Goal: Feedback & Contribution: Contribute content

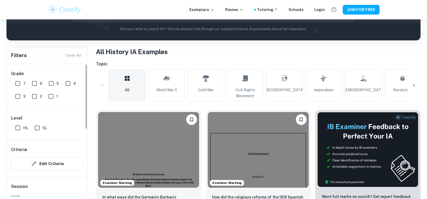
scroll to position [81, 0]
drag, startPoint x: 18, startPoint y: 84, endPoint x: 88, endPoint y: 141, distance: 90.6
click at [18, 84] on input "7" at bounding box center [17, 83] width 11 height 11
checkbox input "true"
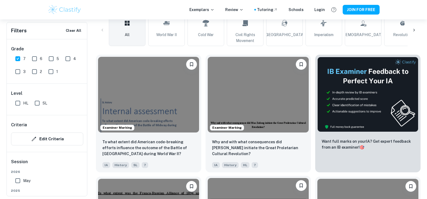
scroll to position [135, 0]
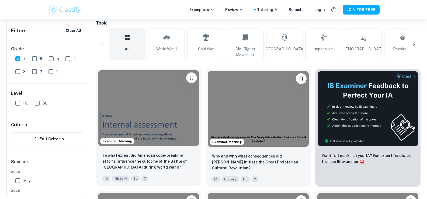
click at [130, 115] on img at bounding box center [148, 108] width 101 height 76
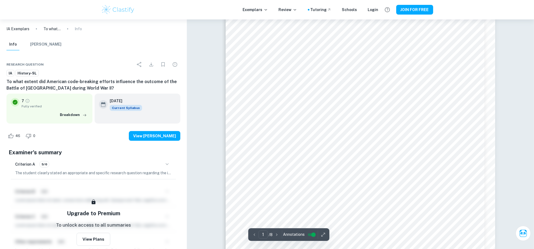
scroll to position [141, 0]
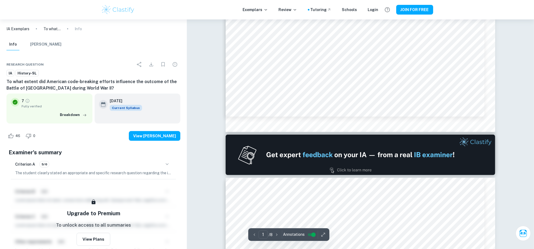
type input "2"
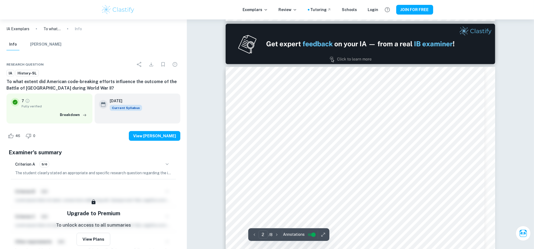
scroll to position [377, 0]
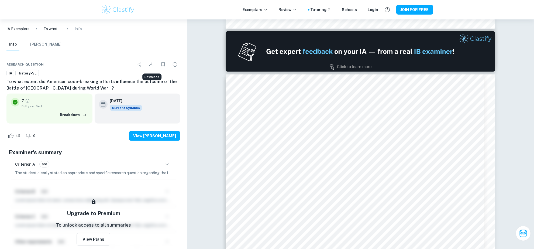
click at [151, 67] on icon "Download" at bounding box center [151, 64] width 6 height 6
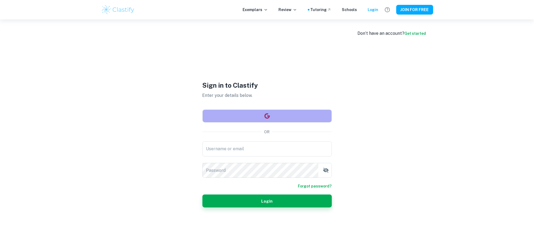
click at [251, 117] on button "button" at bounding box center [266, 115] width 129 height 13
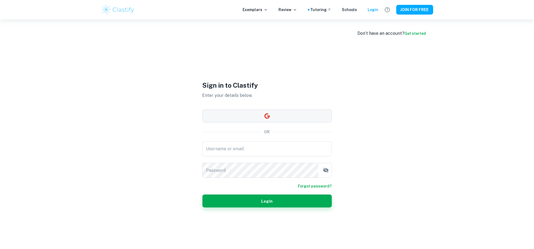
click at [286, 111] on button "button" at bounding box center [266, 115] width 129 height 13
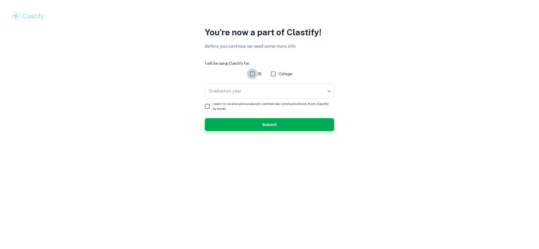
click at [255, 73] on input "IB" at bounding box center [252, 73] width 11 height 11
checkbox input "true"
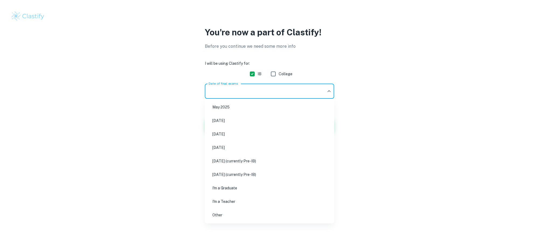
click at [245, 89] on body "We value your privacy We use cookies to enhance your browsing experience, serve…" at bounding box center [269, 124] width 539 height 249
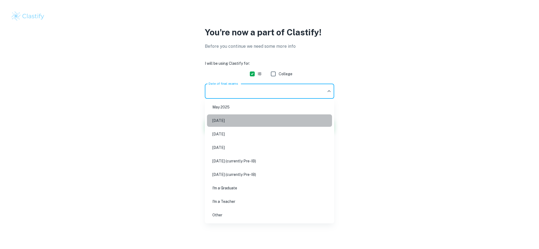
click at [271, 116] on li "November 2025" at bounding box center [269, 120] width 125 height 12
type input "N25"
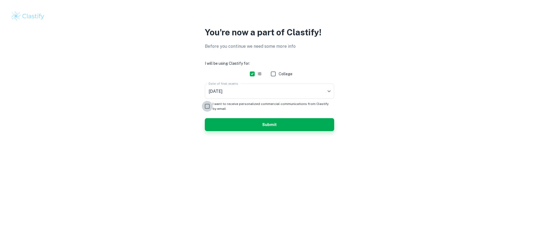
click at [206, 106] on input "I want to receive personalized commercial communications from Clastify by email." at bounding box center [207, 106] width 11 height 11
checkbox input "true"
click at [235, 122] on button "Submit" at bounding box center [269, 124] width 129 height 13
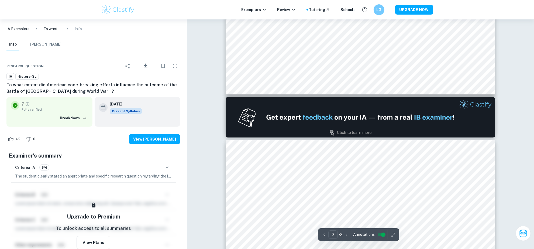
type input "1"
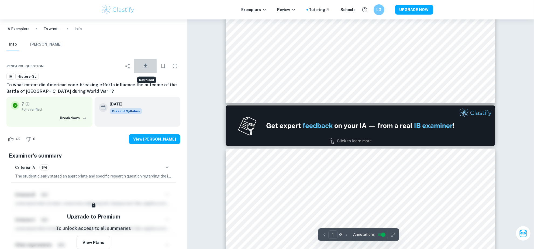
click at [144, 63] on icon "Download" at bounding box center [145, 66] width 6 height 6
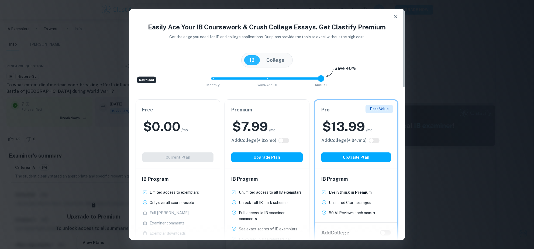
click at [169, 128] on h2 "$ 0.00" at bounding box center [161, 126] width 37 height 17
type input "0"
drag, startPoint x: 319, startPoint y: 75, endPoint x: 199, endPoint y: 74, distance: 120.4
click at [199, 74] on div "Monthly Semi-Annual Annual Save 40%" at bounding box center [266, 81] width 263 height 15
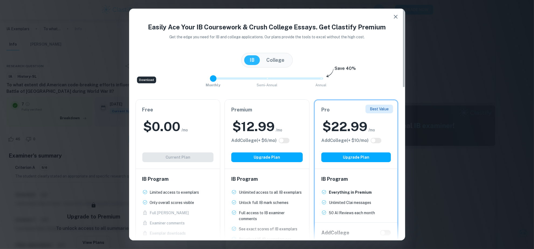
click at [176, 139] on div "Free $ 0.00 /mo Add College (+ $ 2 /mo) Current Plan" at bounding box center [178, 133] width 84 height 69
click at [392, 17] on icon "button" at bounding box center [395, 16] width 6 height 6
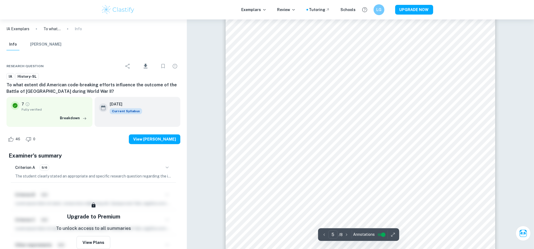
scroll to position [1616, 0]
type input "4"
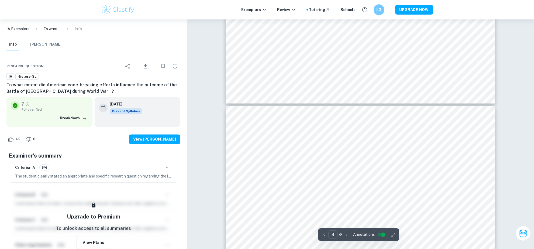
scroll to position [1145, 0]
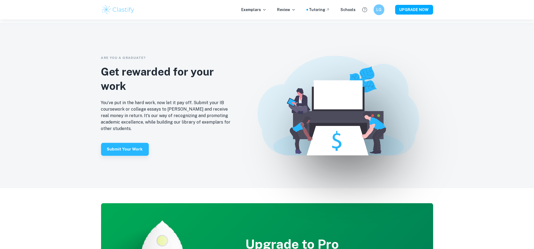
scroll to position [1178, 0]
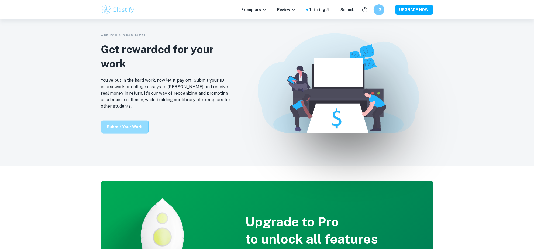
click at [118, 127] on button "Submit your work" at bounding box center [125, 126] width 48 height 13
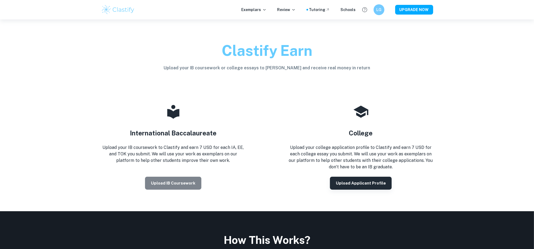
click at [175, 185] on button "Upload IB coursework" at bounding box center [173, 182] width 56 height 13
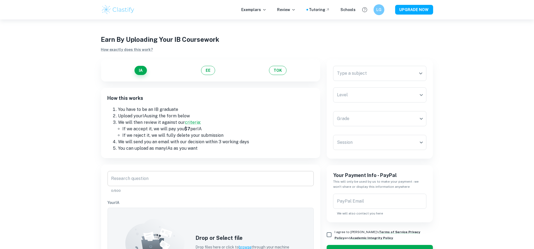
click at [157, 179] on input "Research question" at bounding box center [210, 178] width 206 height 15
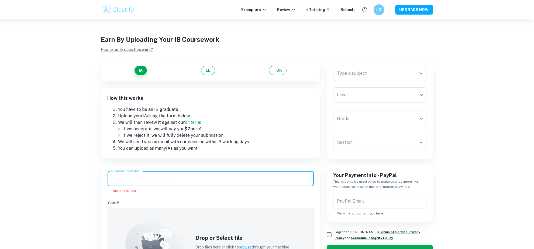
paste input "Inwieweit belegen die Inka-Feste [DATE] und [PERSON_NAME], dass der Metropol-Ka…"
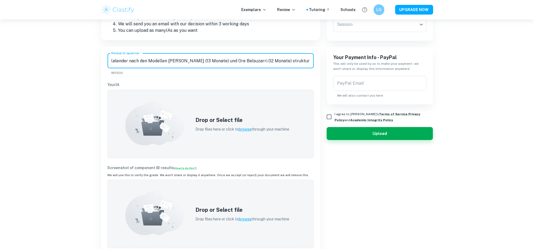
scroll to position [135, 0]
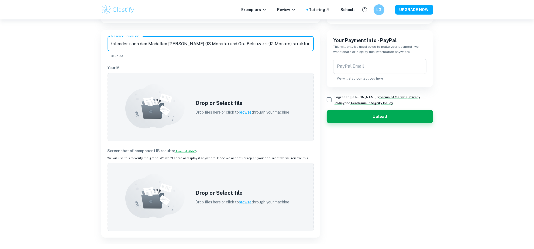
type input "Inwieweit belegen die Inka-Feste [DATE] und [PERSON_NAME], dass der Metropol-Ka…"
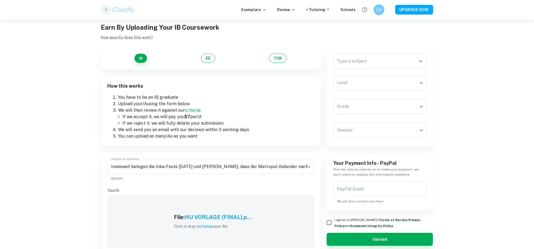
scroll to position [0, 0]
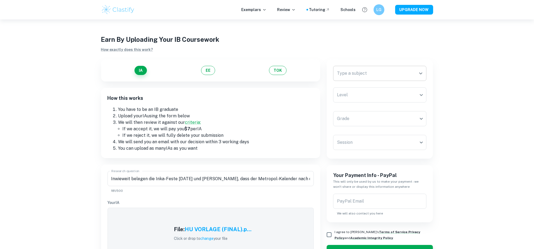
click at [376, 71] on input "Type a subject" at bounding box center [375, 73] width 81 height 10
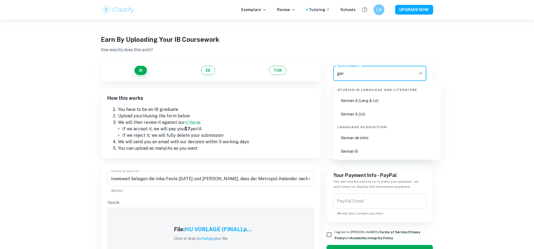
drag, startPoint x: 359, startPoint y: 75, endPoint x: 333, endPoint y: 73, distance: 25.9
click at [333, 73] on div "ger Type a subject" at bounding box center [379, 73] width 93 height 15
click at [368, 113] on li "History" at bounding box center [386, 114] width 103 height 12
type input "History"
click at [364, 97] on body "We value your privacy We use cookies to enhance your browsing experience, serve…" at bounding box center [267, 143] width 534 height 249
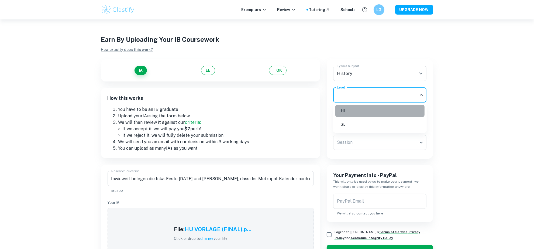
click at [360, 114] on li "HL" at bounding box center [379, 111] width 89 height 12
type input "HL"
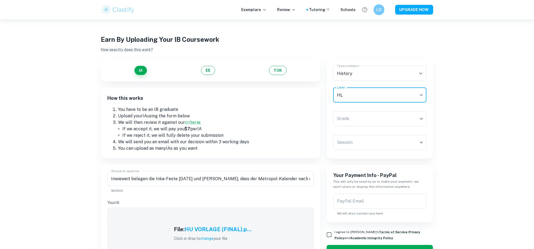
click at [360, 114] on body "We value your privacy We use cookies to enhance your browsing experience, serve…" at bounding box center [267, 143] width 534 height 249
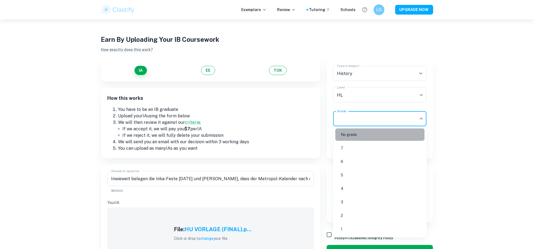
click at [364, 135] on li "No grade" at bounding box center [379, 134] width 89 height 12
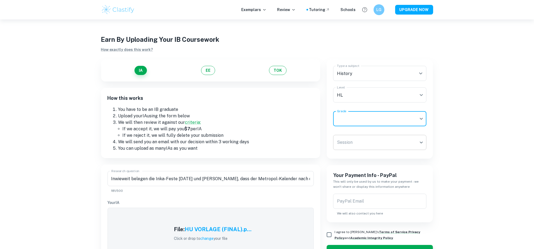
click at [379, 143] on body "We value your privacy We use cookies to enhance your browsing experience, serve…" at bounding box center [267, 143] width 534 height 249
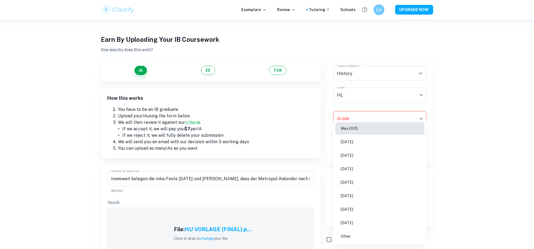
click at [375, 128] on li "May 2025" at bounding box center [379, 128] width 89 height 12
type input "M25"
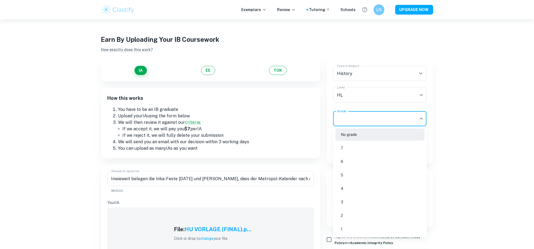
click at [391, 126] on body "We value your privacy We use cookies to enhance your browsing experience, serve…" at bounding box center [267, 143] width 534 height 249
click at [360, 175] on li "5" at bounding box center [379, 175] width 89 height 12
type input "5"
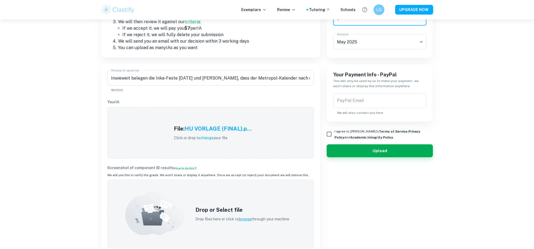
scroll to position [101, 0]
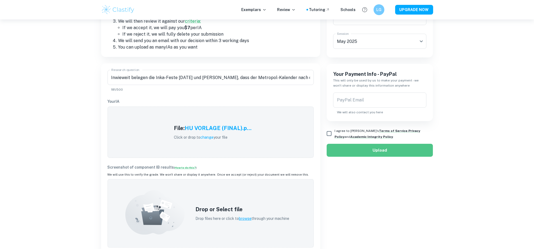
click at [349, 151] on button "Upload" at bounding box center [379, 150] width 106 height 13
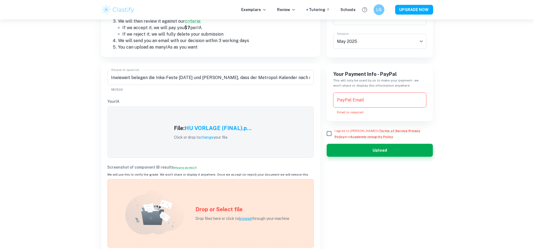
click at [330, 133] on input "I agree to Clastify's Terms of Service , Privacy Policy and Academic Integrity …" at bounding box center [328, 133] width 11 height 11
checkbox input "true"
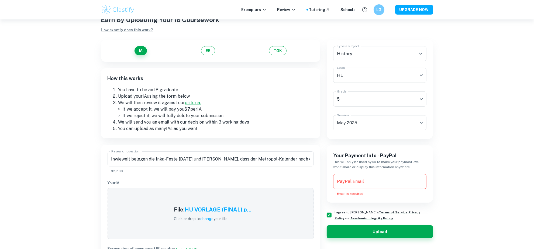
scroll to position [0, 0]
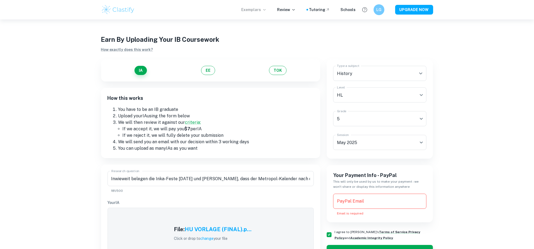
click at [251, 9] on p "Exemplars" at bounding box center [253, 10] width 25 height 6
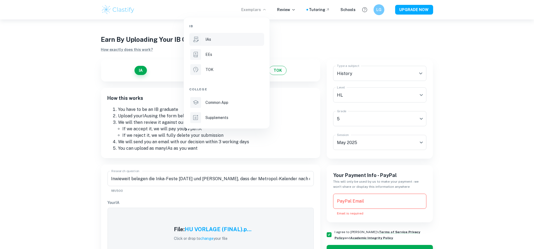
click at [215, 34] on li "IAs" at bounding box center [226, 39] width 75 height 13
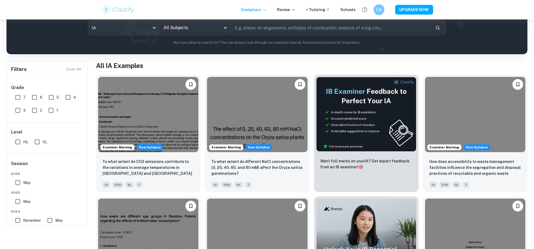
scroll to position [34, 0]
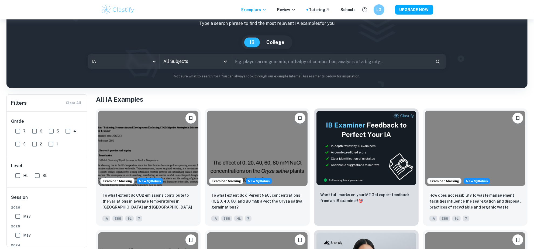
click at [18, 174] on input "HL" at bounding box center [17, 175] width 11 height 11
checkbox input "true"
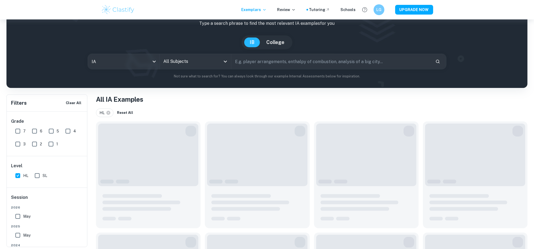
click at [17, 130] on input "7" at bounding box center [17, 131] width 11 height 11
checkbox input "true"
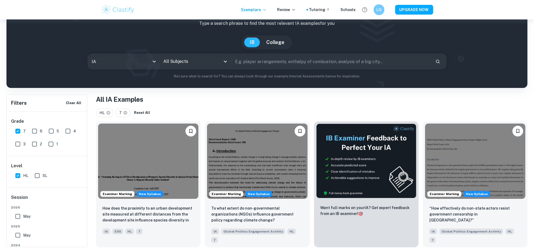
click at [223, 62] on icon "Open" at bounding box center [225, 61] width 6 height 6
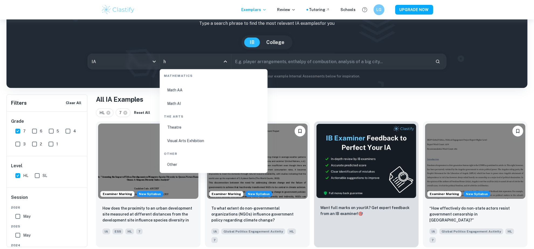
scroll to position [0, 0]
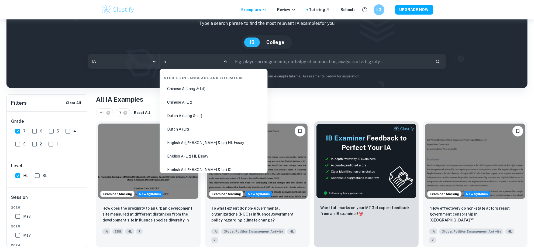
type input "hi"
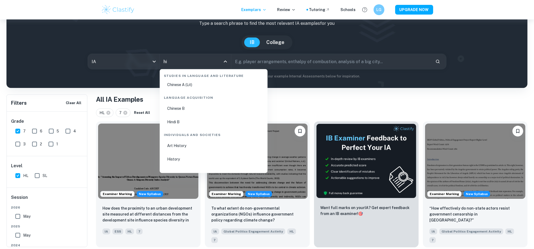
scroll to position [34, 0]
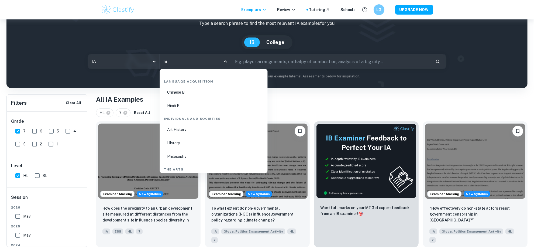
click at [200, 145] on li "History" at bounding box center [213, 143] width 103 height 12
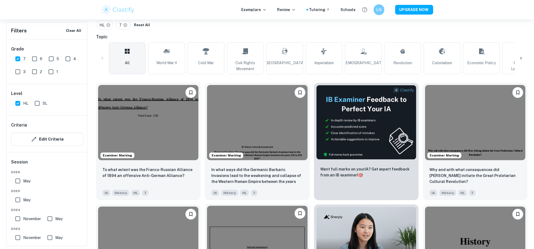
scroll to position [135, 0]
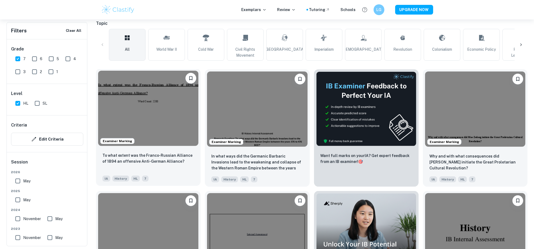
click at [164, 114] on img at bounding box center [148, 108] width 100 height 75
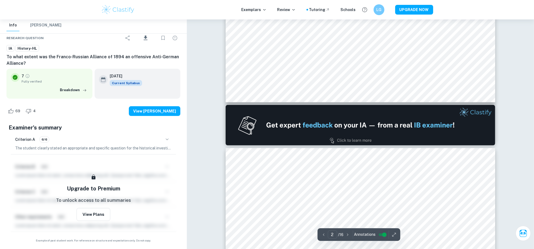
scroll to position [404, 0]
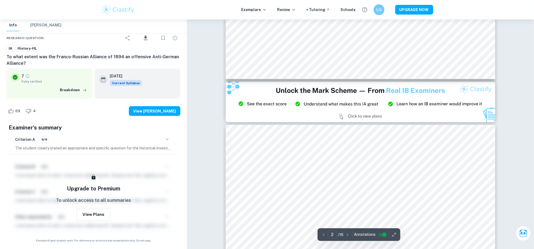
type input "3"
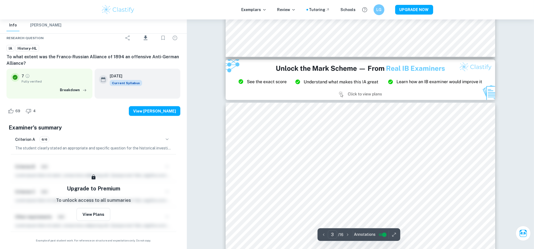
scroll to position [808, 0]
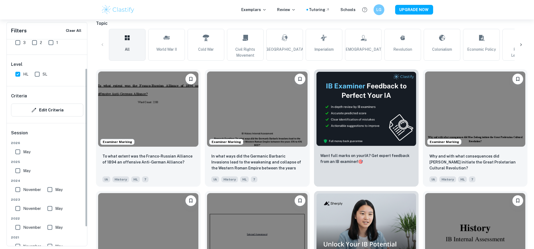
scroll to position [62, 0]
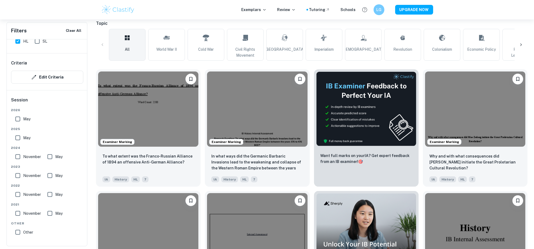
click at [19, 139] on input "May" at bounding box center [17, 137] width 11 height 11
checkbox input "true"
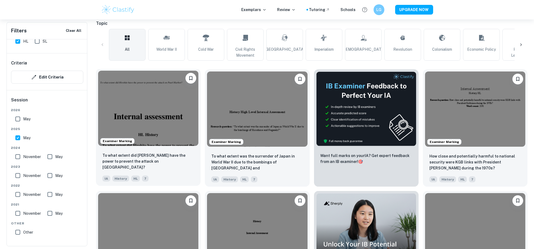
click at [150, 116] on img at bounding box center [148, 108] width 100 height 75
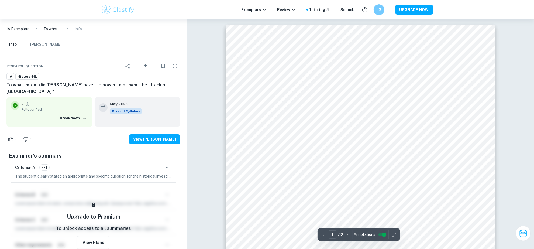
click at [339, 248] on html "We value your privacy We use cookies to enhance your browsing experience, serve…" at bounding box center [267, 124] width 534 height 249
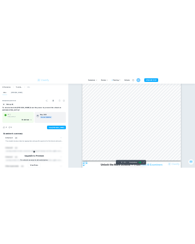
scroll to position [673, 0]
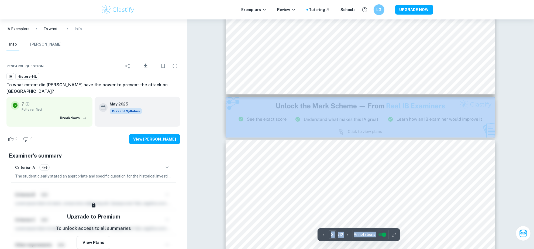
click at [327, 106] on img at bounding box center [359, 117] width 269 height 40
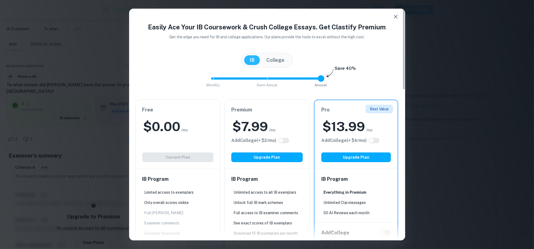
click at [213, 129] on div "$ 0.00 /mo" at bounding box center [177, 126] width 71 height 17
click at [397, 18] on icon "button" at bounding box center [395, 16] width 6 height 6
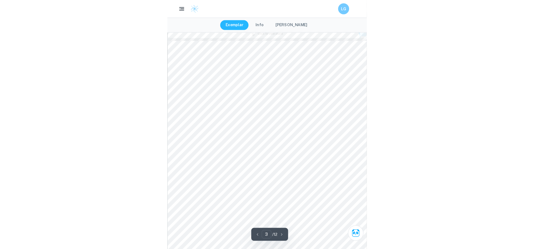
scroll to position [539, 0]
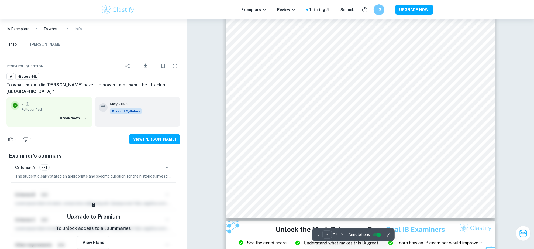
type input "2"
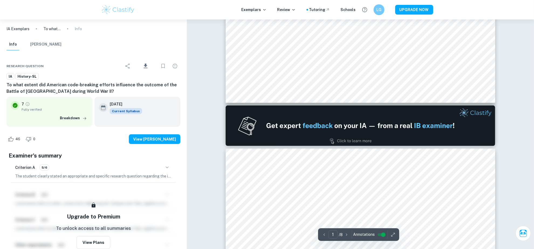
scroll to position [404, 0]
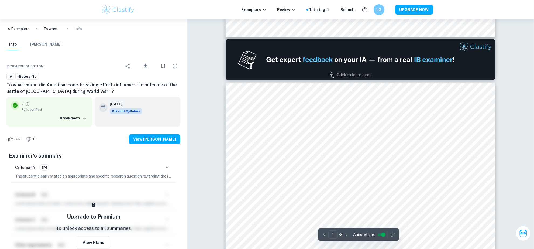
type input "2"
